Goal: Task Accomplishment & Management: Complete application form

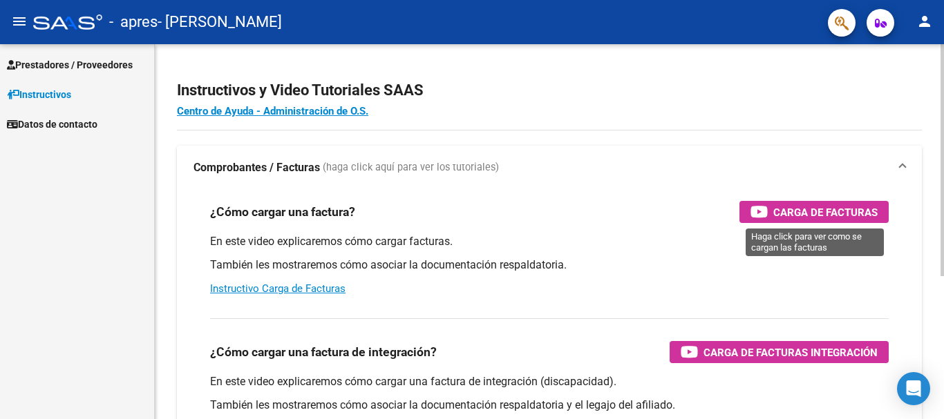
click at [817, 216] on span "Carga de Facturas" at bounding box center [825, 212] width 104 height 17
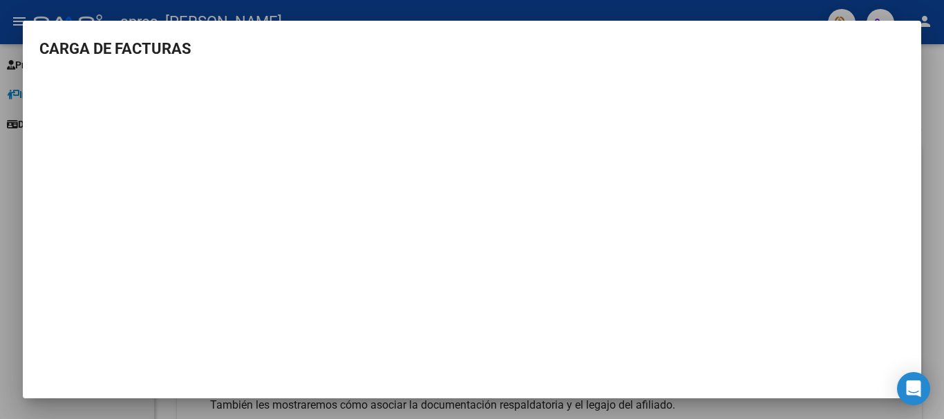
click at [931, 260] on div at bounding box center [472, 209] width 944 height 419
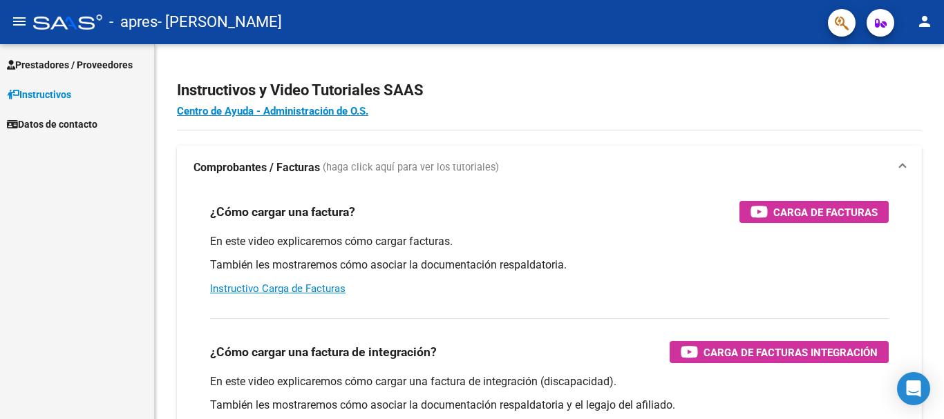
click at [923, 17] on mat-icon "person" at bounding box center [924, 21] width 17 height 17
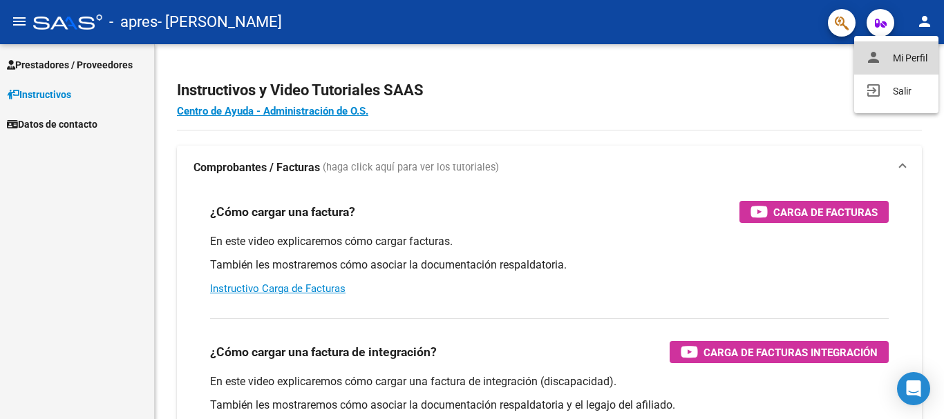
click at [894, 67] on button "person Mi Perfil" at bounding box center [896, 57] width 84 height 33
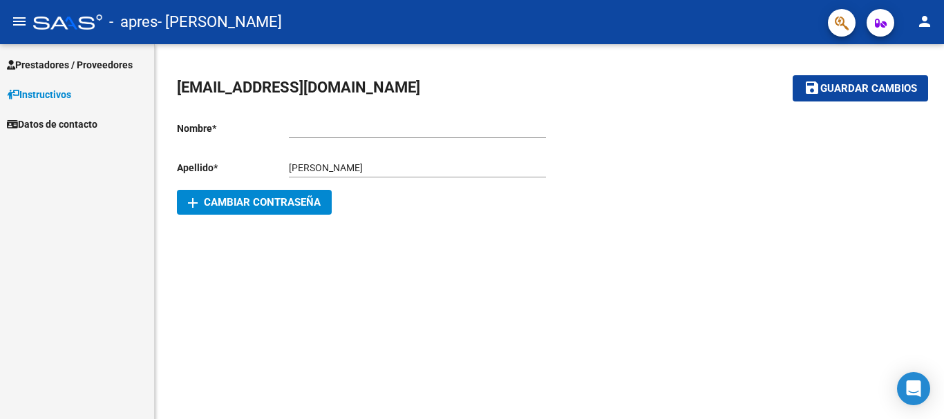
click at [21, 23] on mat-icon "menu" at bounding box center [19, 21] width 17 height 17
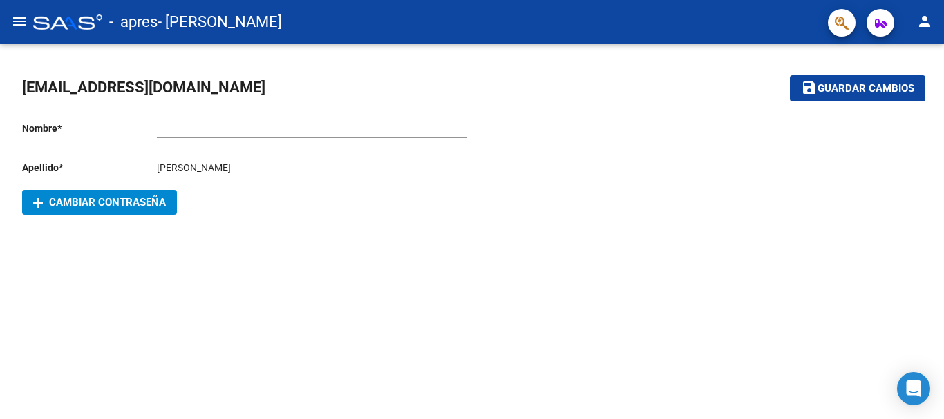
click at [21, 23] on mat-icon "menu" at bounding box center [19, 21] width 17 height 17
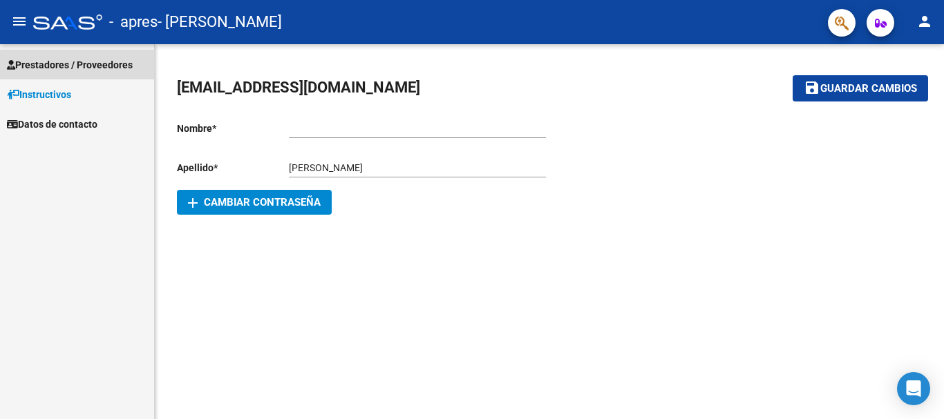
click at [61, 70] on span "Prestadores / Proveedores" at bounding box center [70, 64] width 126 height 15
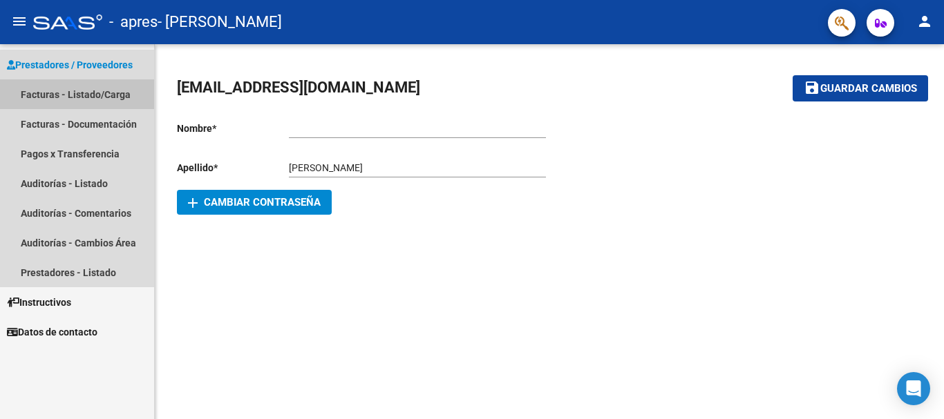
click at [76, 91] on link "Facturas - Listado/Carga" at bounding box center [77, 94] width 154 height 30
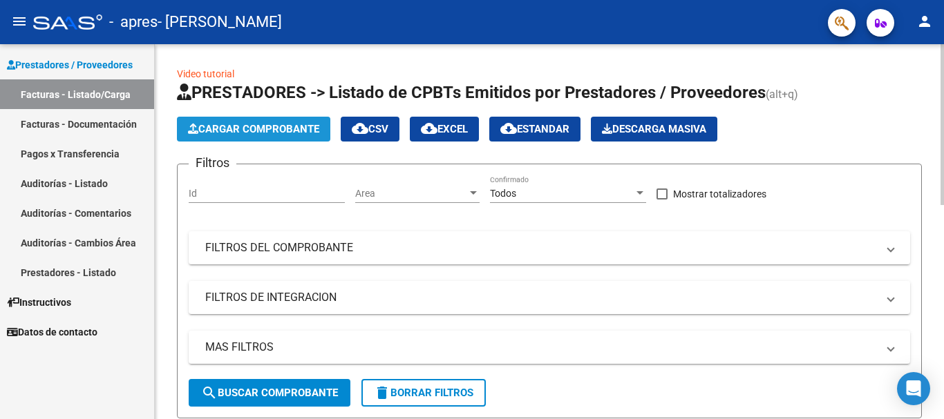
click at [263, 133] on span "Cargar Comprobante" at bounding box center [253, 129] width 131 height 12
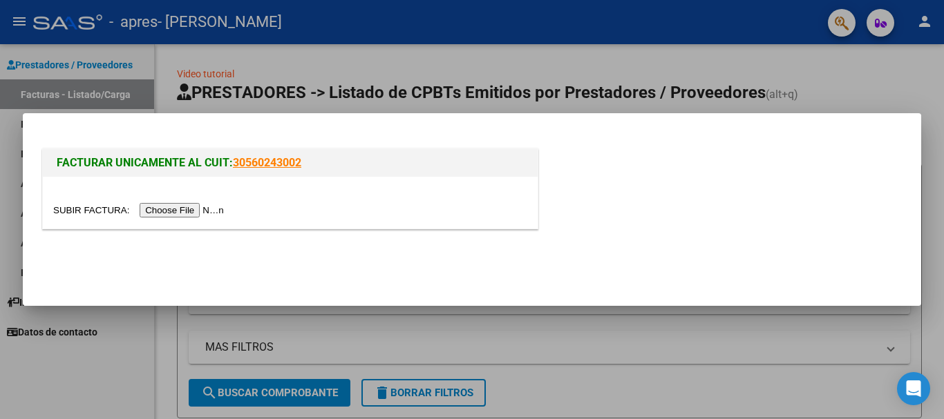
click at [197, 207] on input "file" at bounding box center [140, 210] width 175 height 15
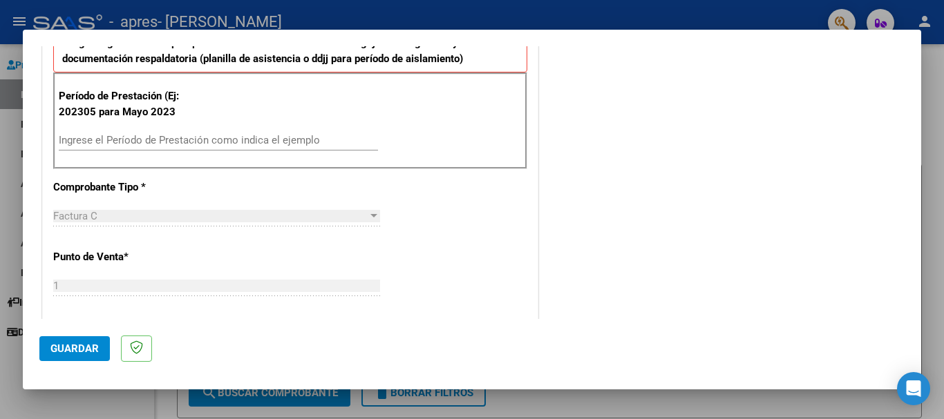
scroll to position [276, 0]
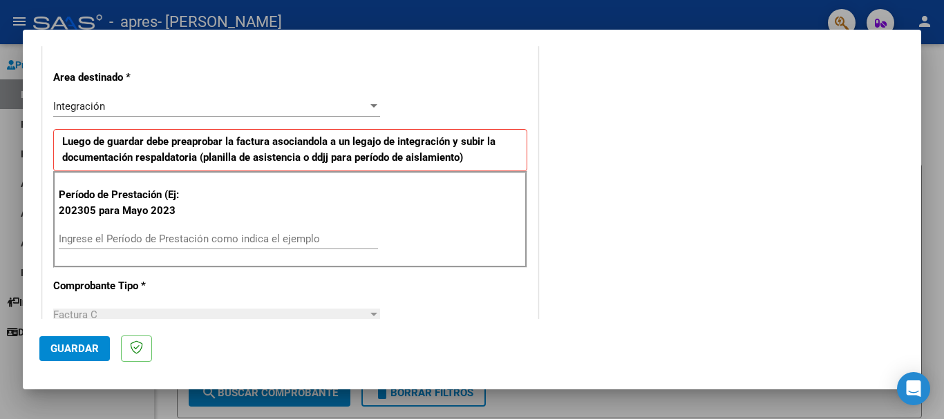
click at [201, 240] on input "Ingrese el Período de Prestación como indica el ejemplo" at bounding box center [218, 239] width 319 height 12
type input "202507"
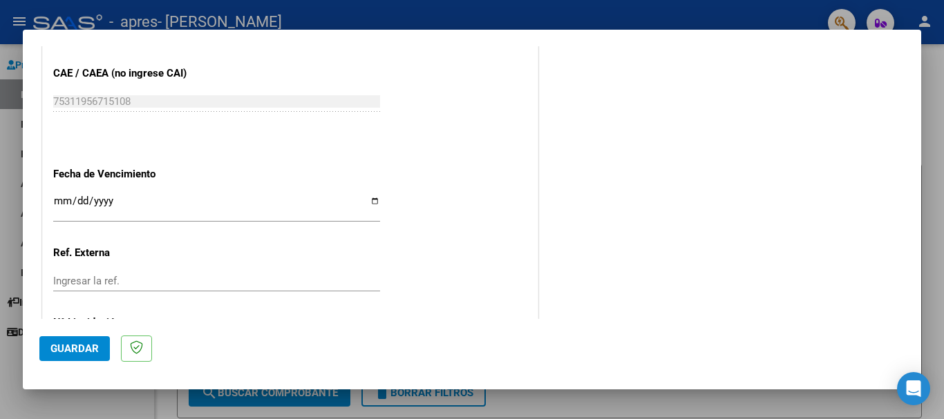
scroll to position [917, 0]
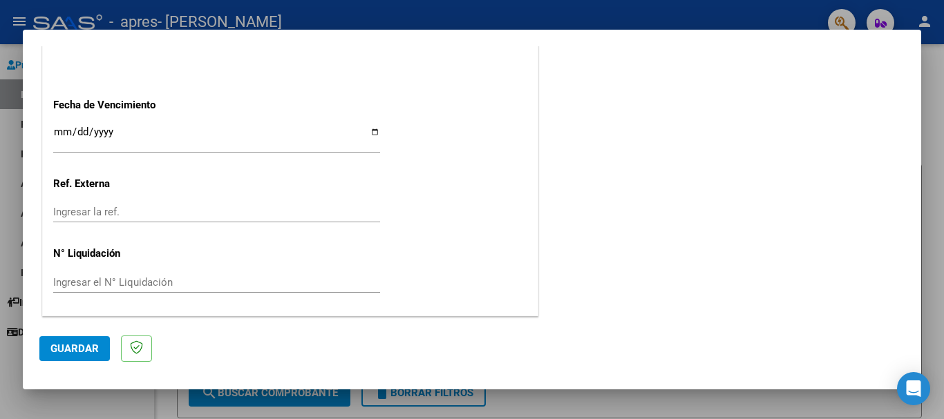
click at [70, 131] on input "Ingresar la fecha" at bounding box center [216, 137] width 327 height 22
type input "[DATE]"
click at [104, 222] on div "Ingresar la ref." at bounding box center [216, 212] width 327 height 21
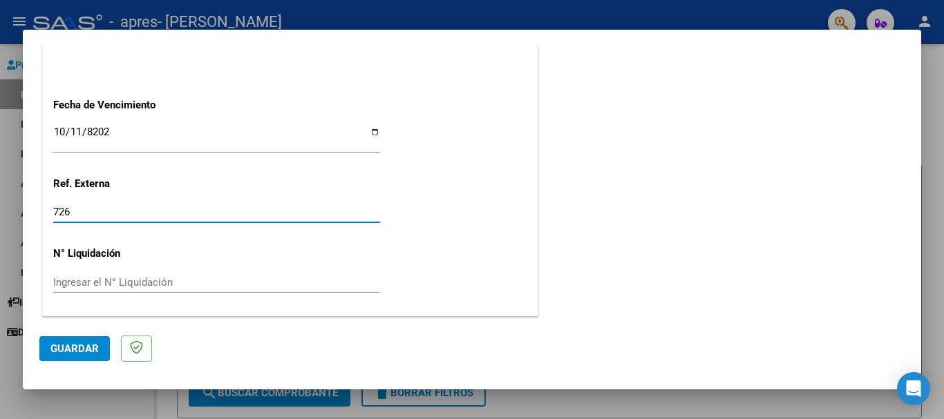
type input "726"
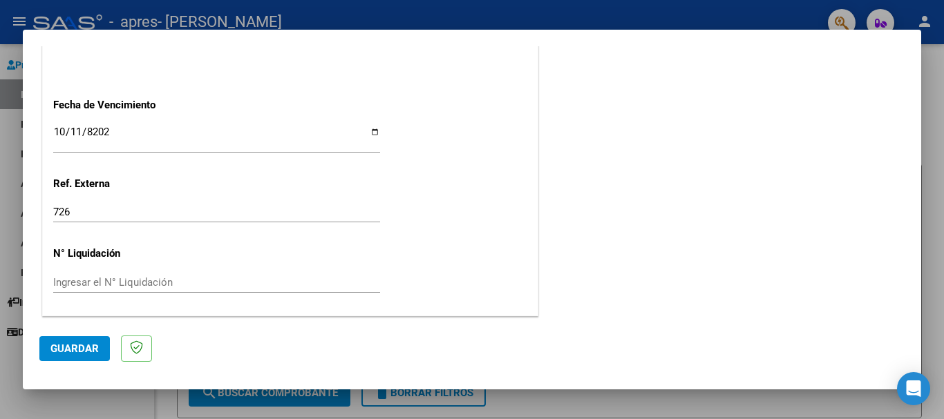
click at [99, 345] on button "Guardar" at bounding box center [74, 348] width 70 height 25
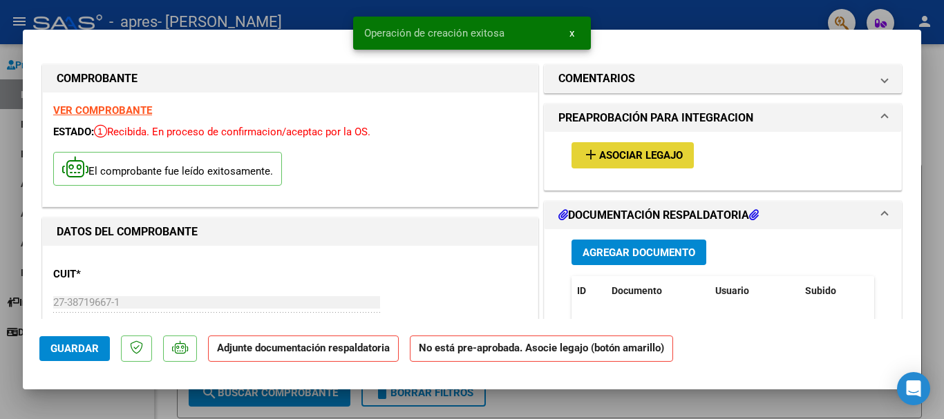
click at [661, 156] on span "Asociar Legajo" at bounding box center [641, 156] width 84 height 12
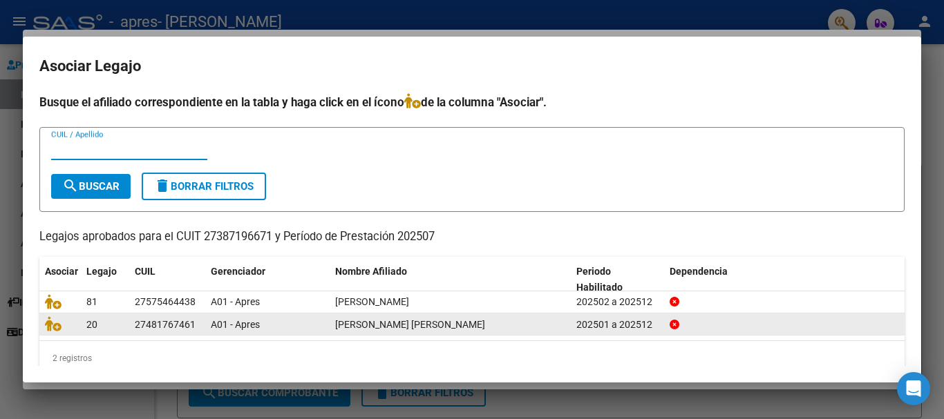
click at [410, 324] on span "[PERSON_NAME] [PERSON_NAME]" at bounding box center [410, 324] width 150 height 11
click at [84, 327] on datatable-body-cell "20" at bounding box center [105, 324] width 48 height 21
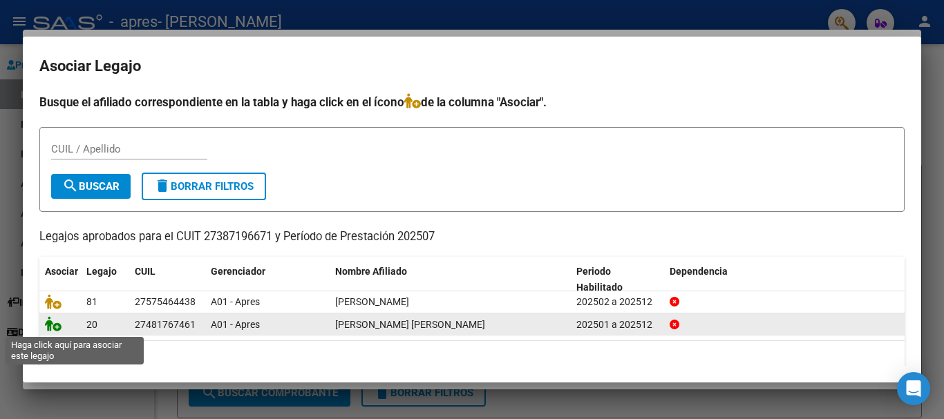
click at [52, 329] on icon at bounding box center [53, 323] width 17 height 15
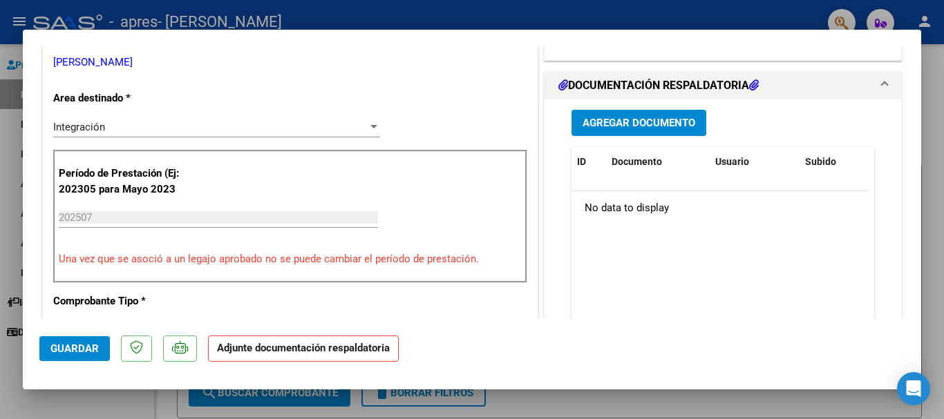
scroll to position [345, 0]
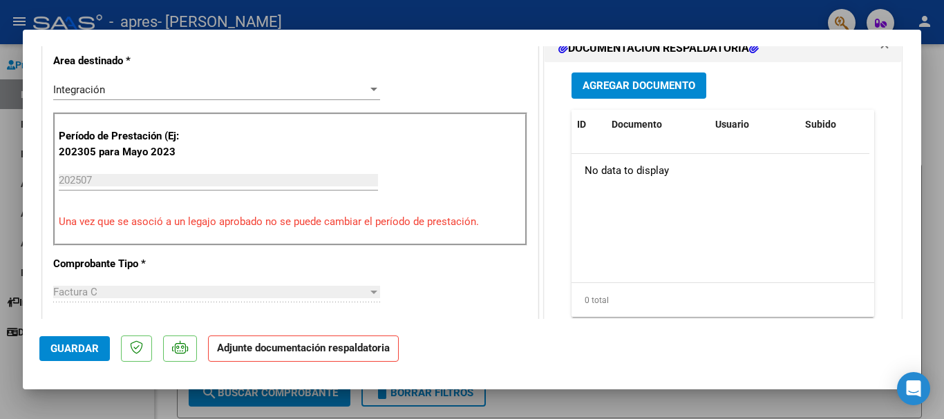
click at [647, 82] on span "Agregar Documento" at bounding box center [638, 86] width 113 height 12
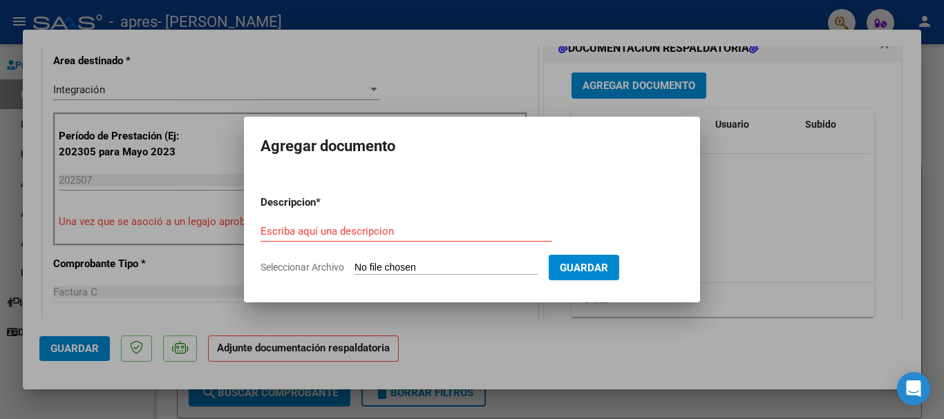
click at [340, 265] on span "Seleccionar Archivo" at bounding box center [302, 267] width 84 height 11
click at [354, 265] on input "Seleccionar Archivo" at bounding box center [445, 268] width 183 height 13
click at [305, 270] on span "Seleccionar Archivo" at bounding box center [302, 267] width 84 height 11
click at [354, 270] on input "Seleccionar Archivo" at bounding box center [445, 268] width 183 height 13
type input "C:\fakepath\[PERSON_NAME].pdf"
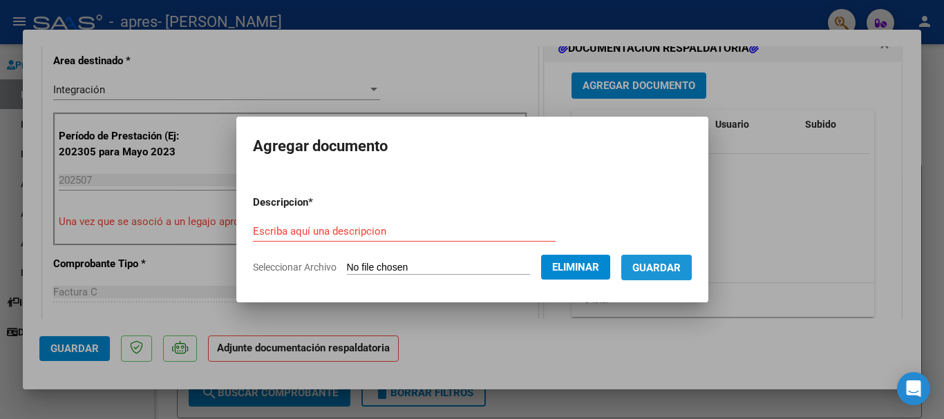
click at [659, 267] on span "Guardar" at bounding box center [656, 268] width 48 height 12
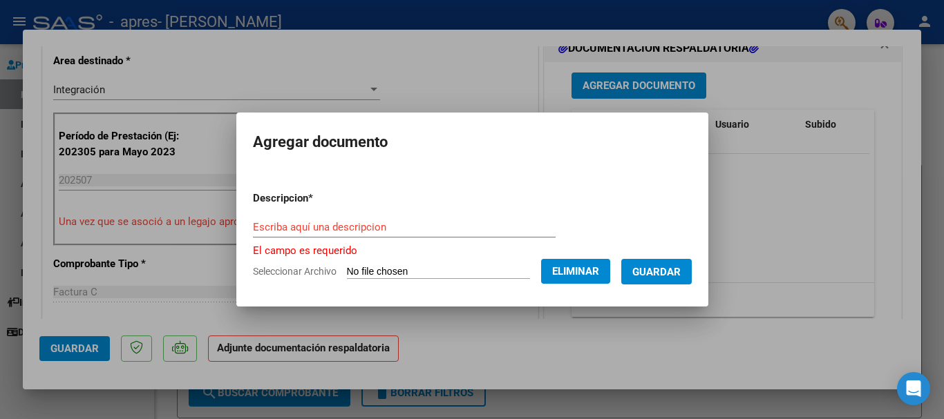
click at [283, 225] on input "Escriba aquí una descripcion" at bounding box center [404, 227] width 303 height 12
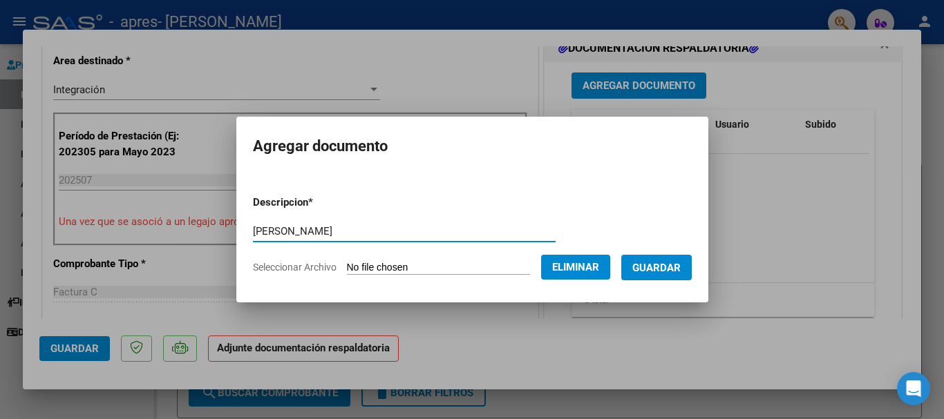
type input "[PERSON_NAME]"
click at [678, 272] on span "Guardar" at bounding box center [656, 268] width 48 height 12
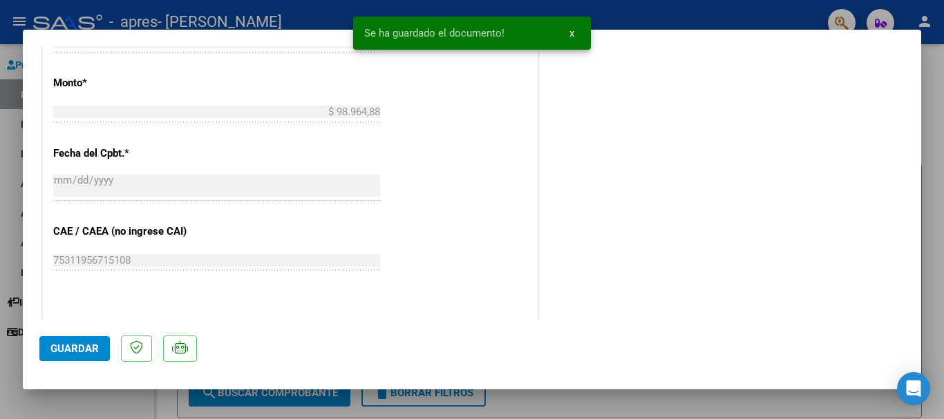
scroll to position [760, 0]
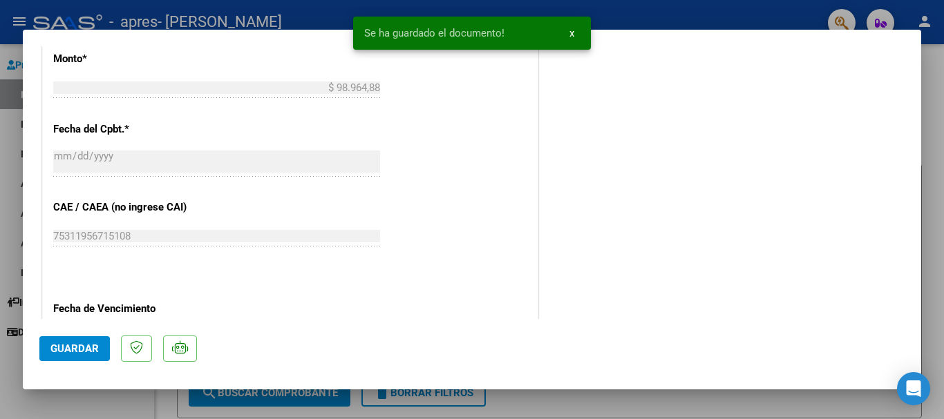
click at [77, 347] on span "Guardar" at bounding box center [74, 349] width 48 height 12
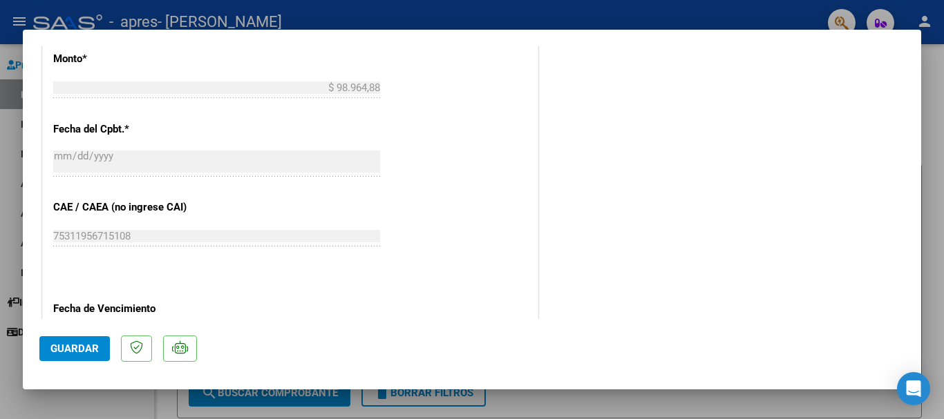
click at [709, 12] on div at bounding box center [472, 209] width 944 height 419
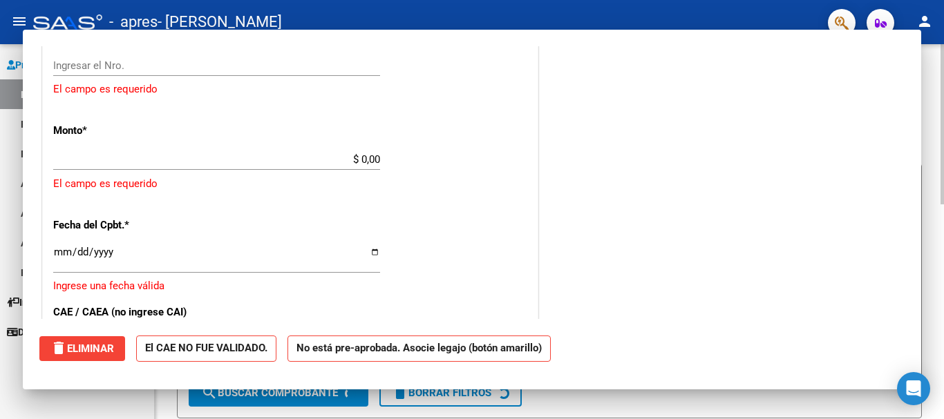
scroll to position [0, 0]
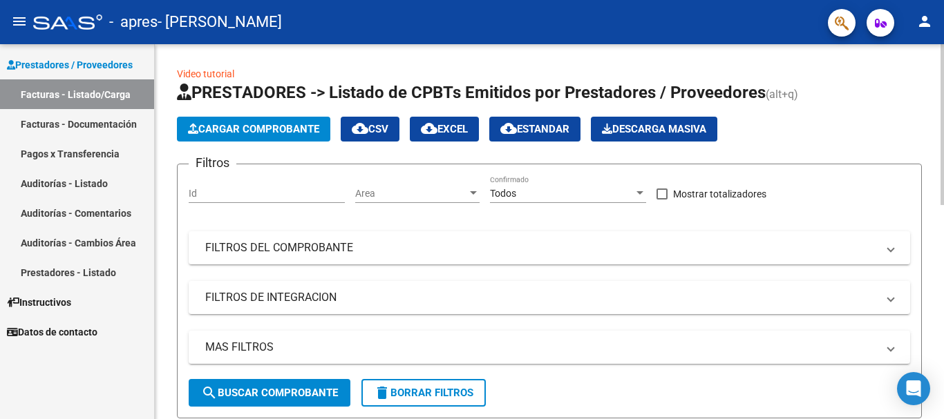
click at [251, 126] on span "Cargar Comprobante" at bounding box center [253, 129] width 131 height 12
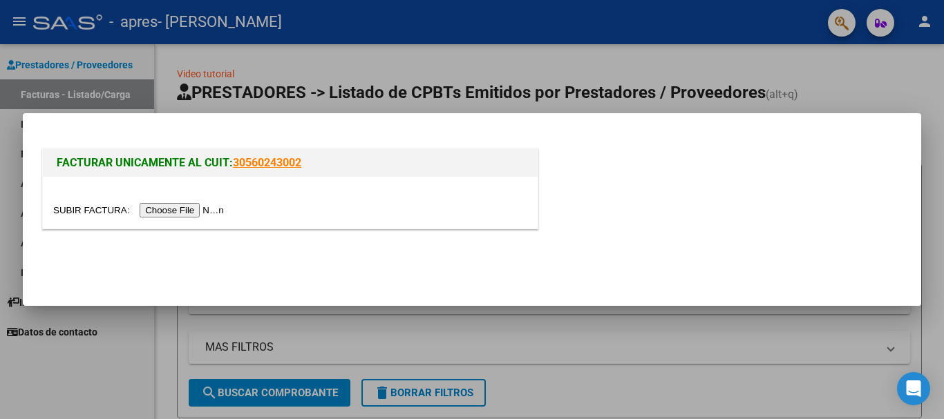
click at [205, 212] on input "file" at bounding box center [140, 210] width 175 height 15
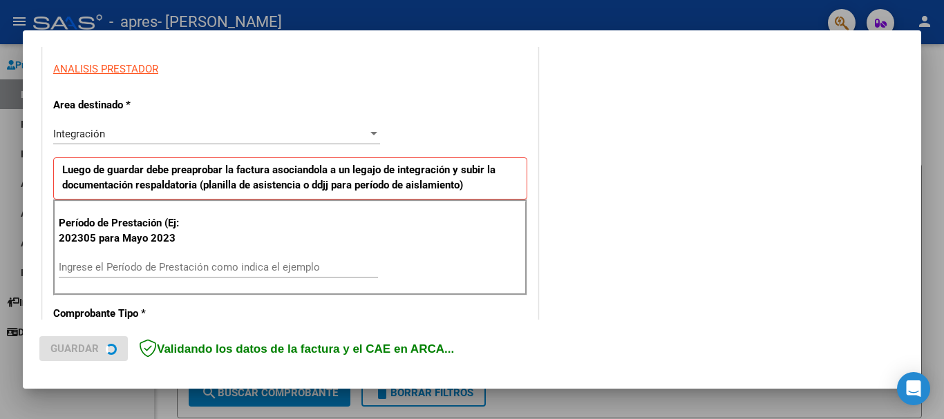
scroll to position [276, 0]
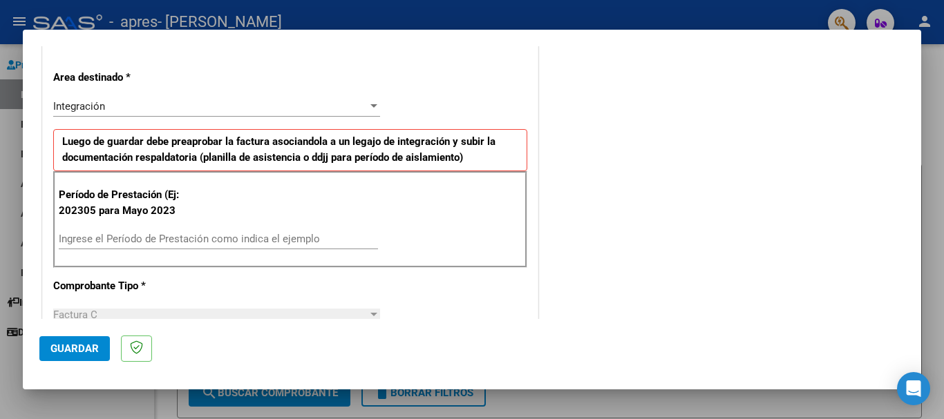
click at [139, 240] on input "Ingrese el Período de Prestación como indica el ejemplo" at bounding box center [218, 239] width 319 height 12
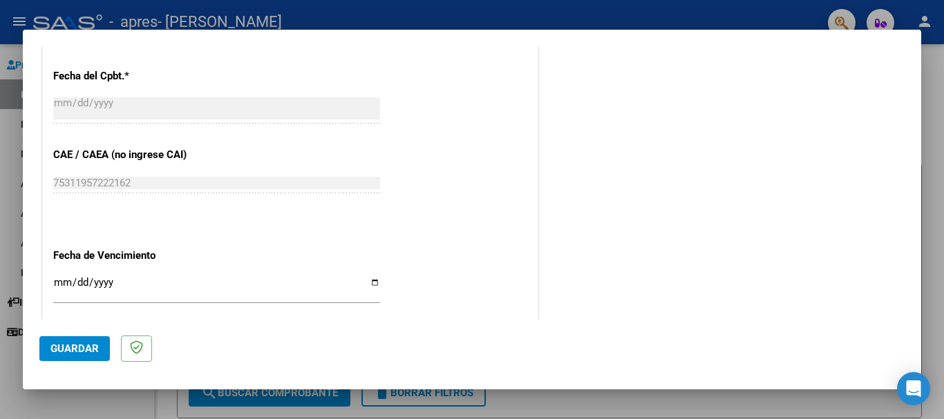
scroll to position [829, 0]
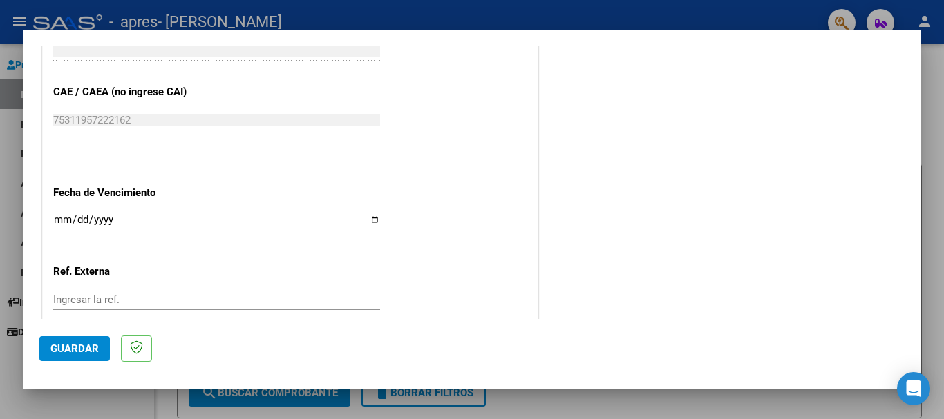
type input "202507"
click at [61, 213] on div "Ingresar la fecha" at bounding box center [216, 226] width 327 height 30
type input "[DATE]"
click at [91, 296] on input "Ingresar la ref." at bounding box center [216, 300] width 327 height 12
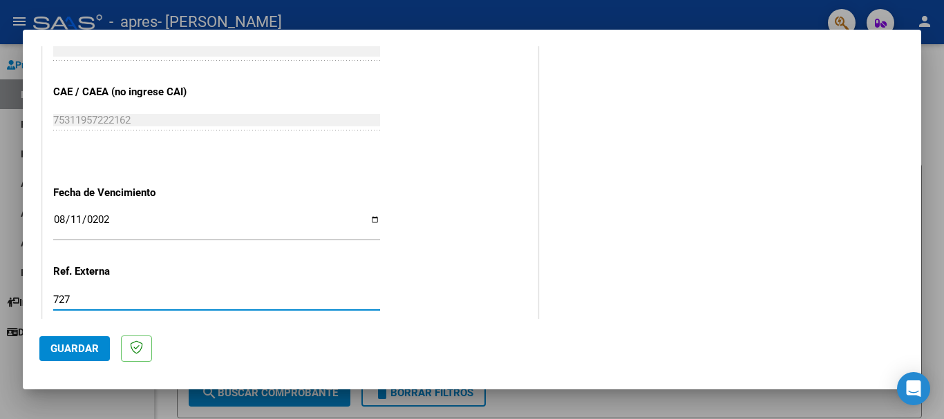
type input "727"
click at [63, 351] on span "Guardar" at bounding box center [74, 349] width 48 height 12
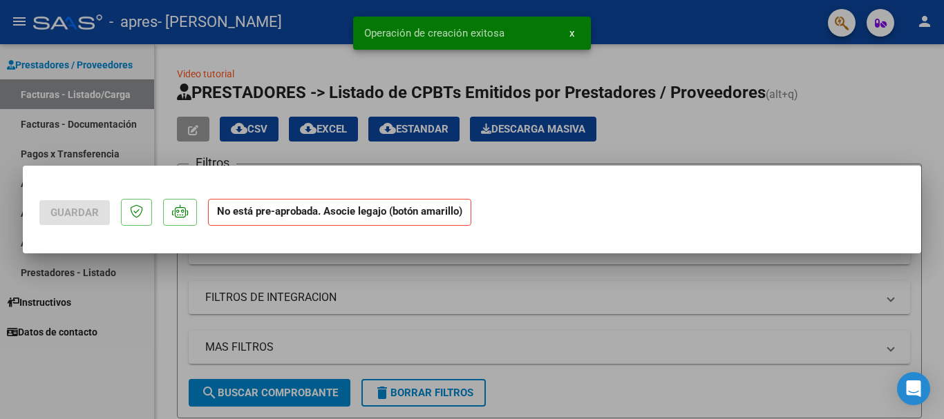
scroll to position [0, 0]
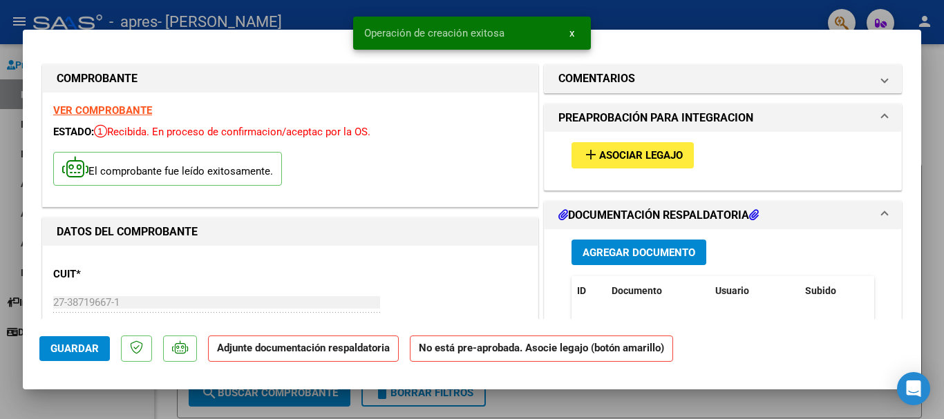
click at [611, 158] on span "Asociar Legajo" at bounding box center [641, 156] width 84 height 12
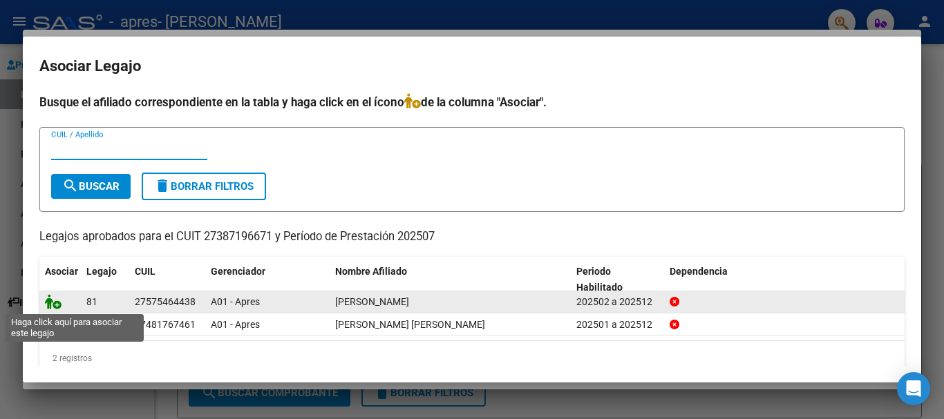
click at [55, 305] on icon at bounding box center [53, 301] width 17 height 15
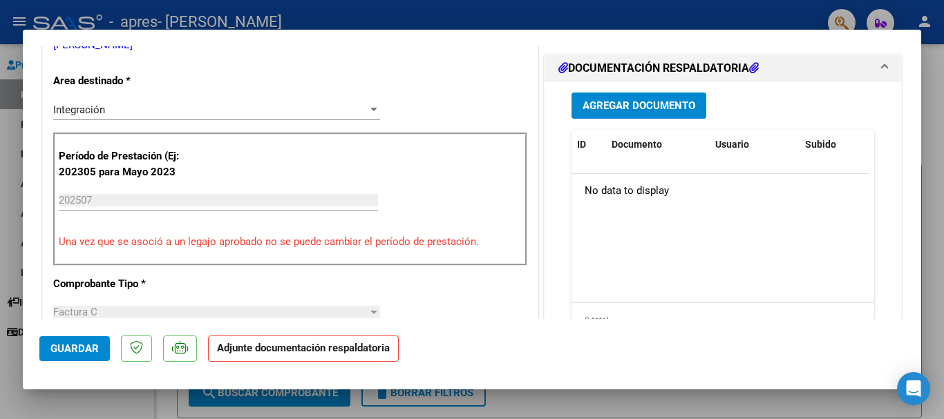
scroll to position [345, 0]
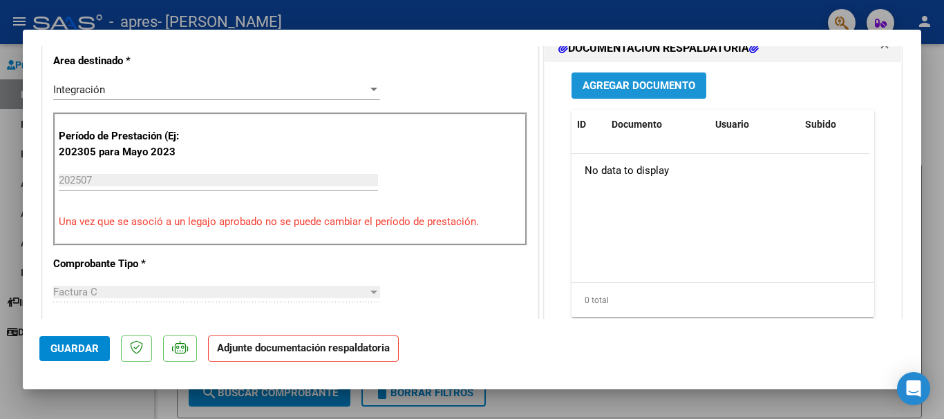
click at [607, 75] on button "Agregar Documento" at bounding box center [638, 86] width 135 height 26
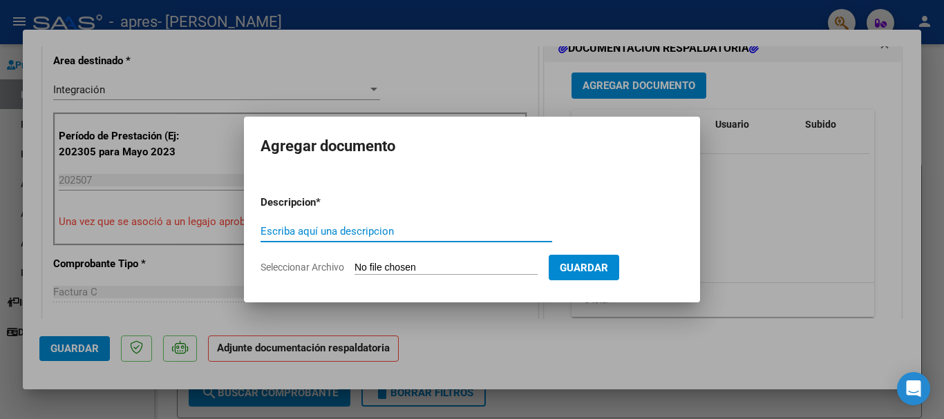
click at [314, 271] on span "Seleccionar Archivo" at bounding box center [302, 267] width 84 height 11
click at [354, 271] on input "Seleccionar Archivo" at bounding box center [445, 268] width 183 height 13
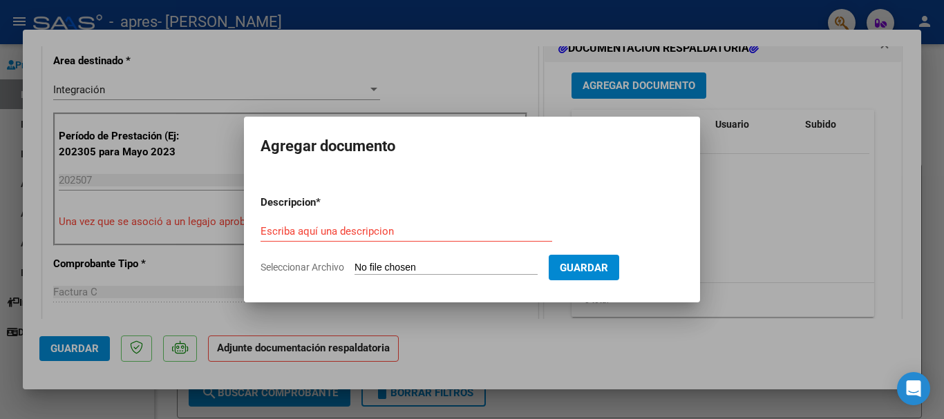
click at [301, 270] on span "Seleccionar Archivo" at bounding box center [302, 267] width 84 height 11
click at [354, 270] on input "Seleccionar Archivo" at bounding box center [445, 268] width 183 height 13
type input "C:\fakepath\zafira julio.pdf"
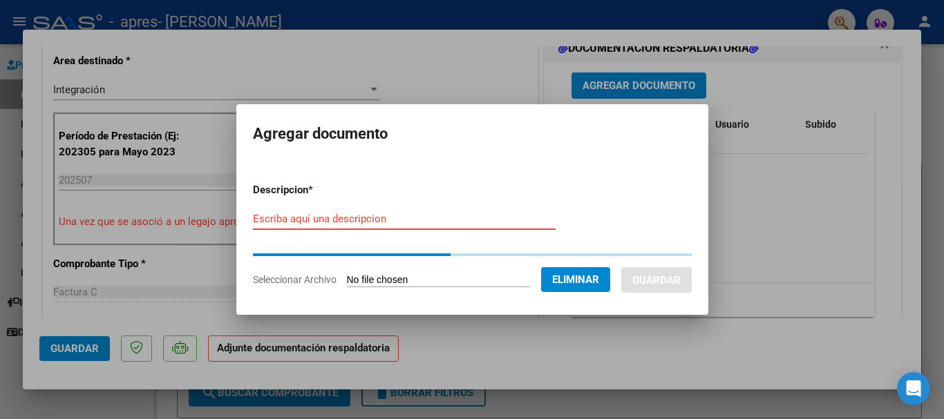
click at [305, 216] on input "Escriba aquí una descripcion" at bounding box center [404, 219] width 303 height 12
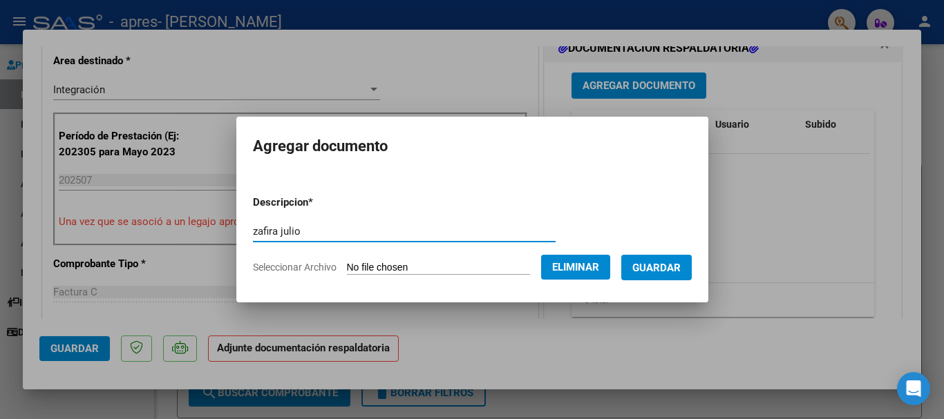
type input "zafira julio"
click at [680, 264] on span "Guardar" at bounding box center [656, 268] width 48 height 12
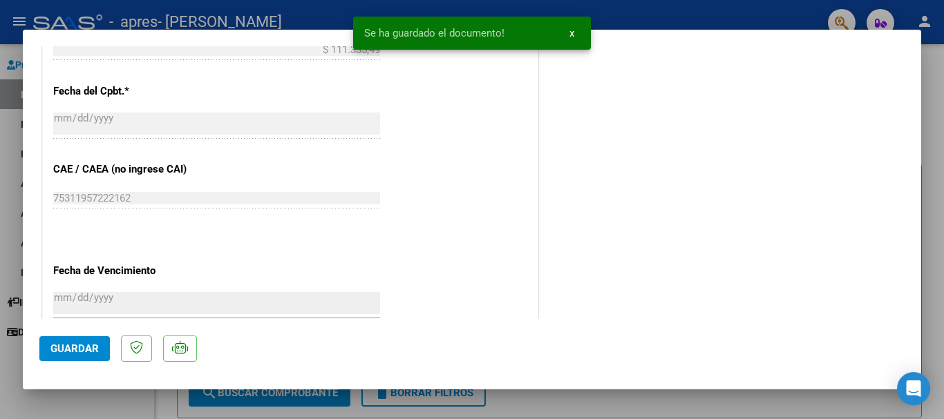
scroll to position [964, 0]
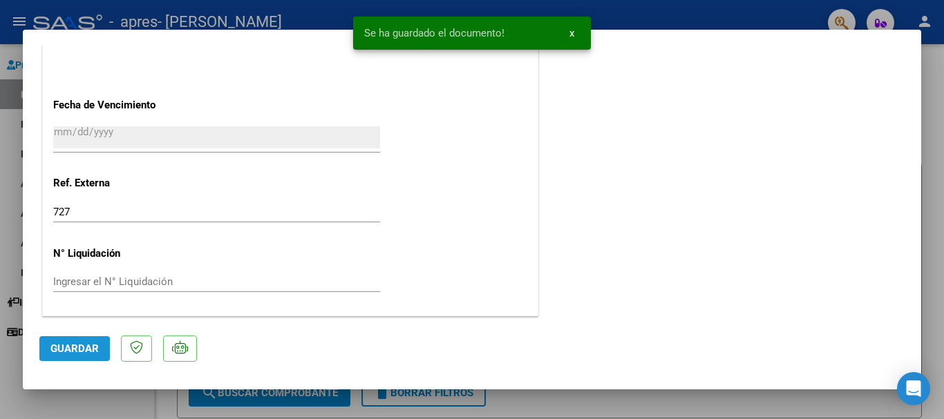
click at [70, 352] on span "Guardar" at bounding box center [74, 349] width 48 height 12
